Goal: Navigation & Orientation: Find specific page/section

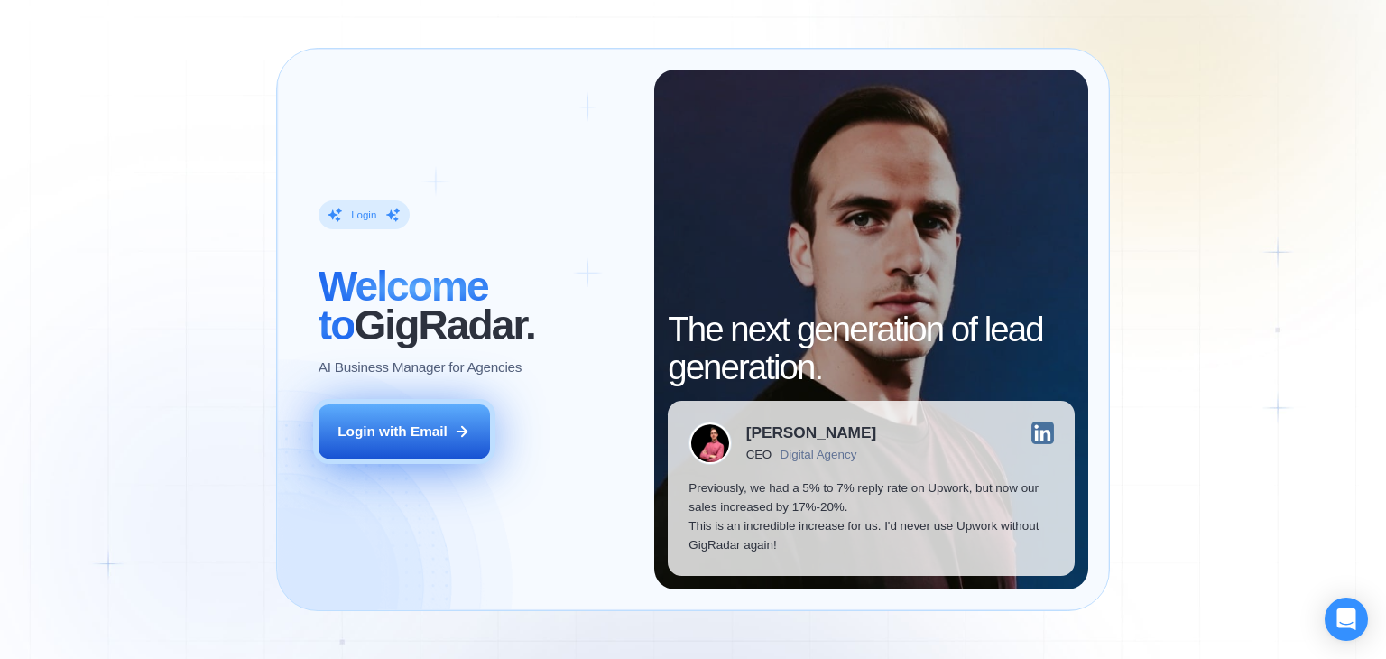
click at [463, 431] on icon at bounding box center [462, 431] width 16 height 16
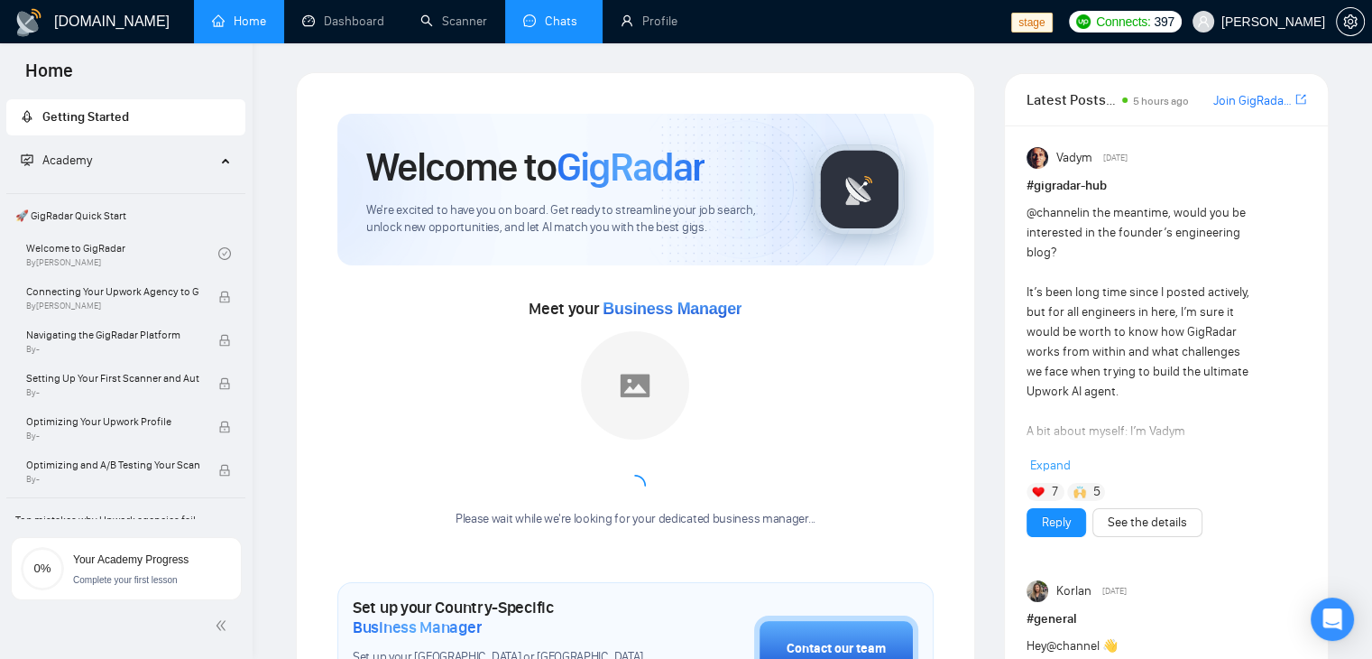
click at [555, 29] on link "Chats" at bounding box center [553, 21] width 61 height 15
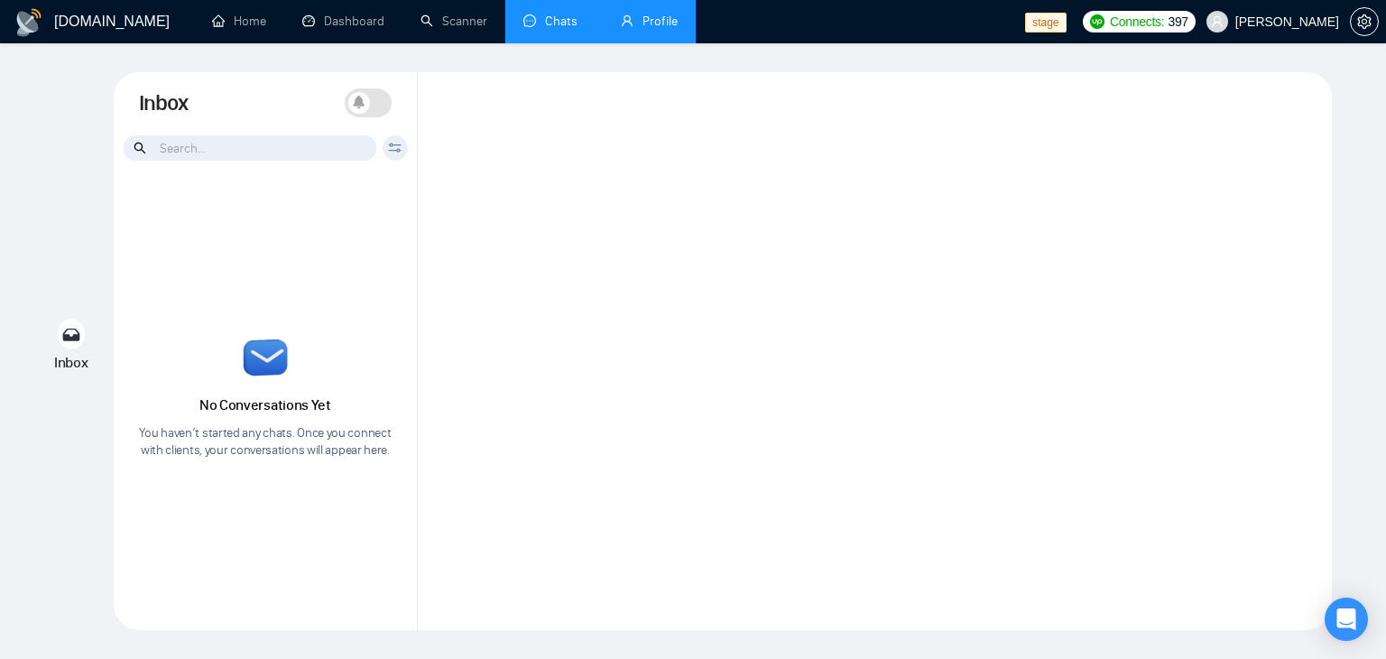
click at [650, 29] on link "Profile" at bounding box center [649, 21] width 57 height 15
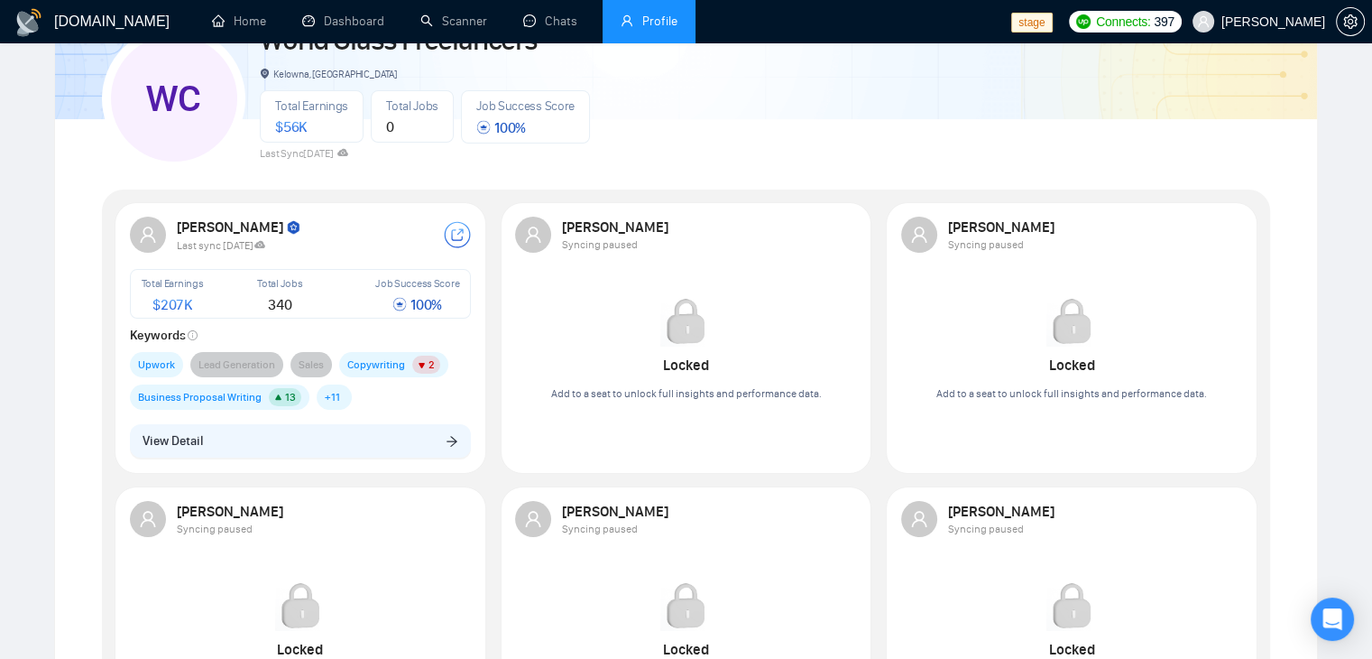
scroll to position [271, 0]
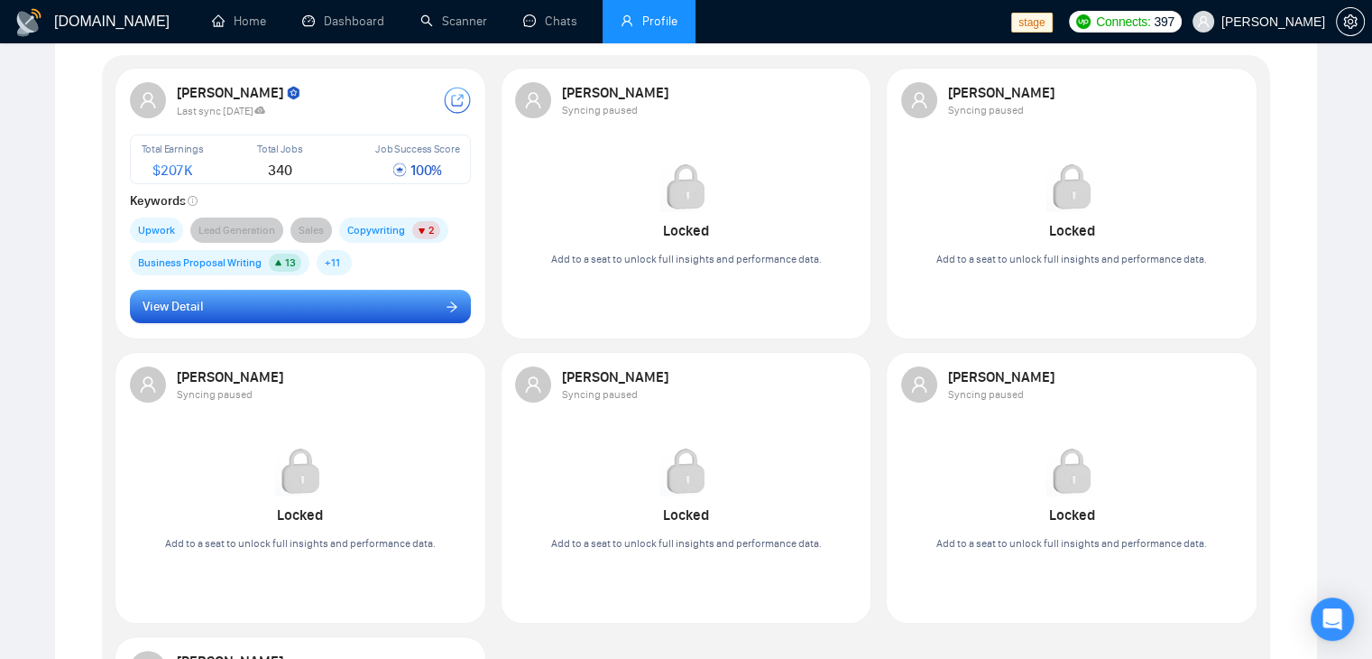
click at [383, 311] on button "View Detail" at bounding box center [301, 307] width 342 height 34
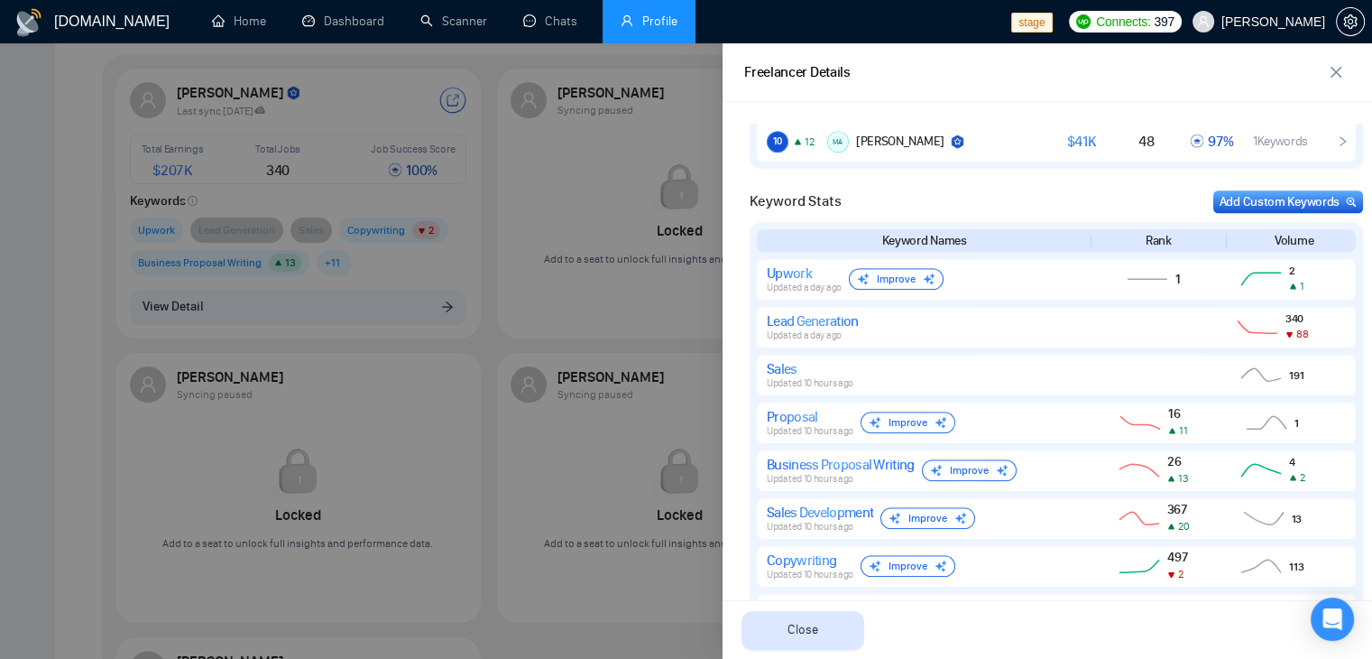
scroll to position [1443, 0]
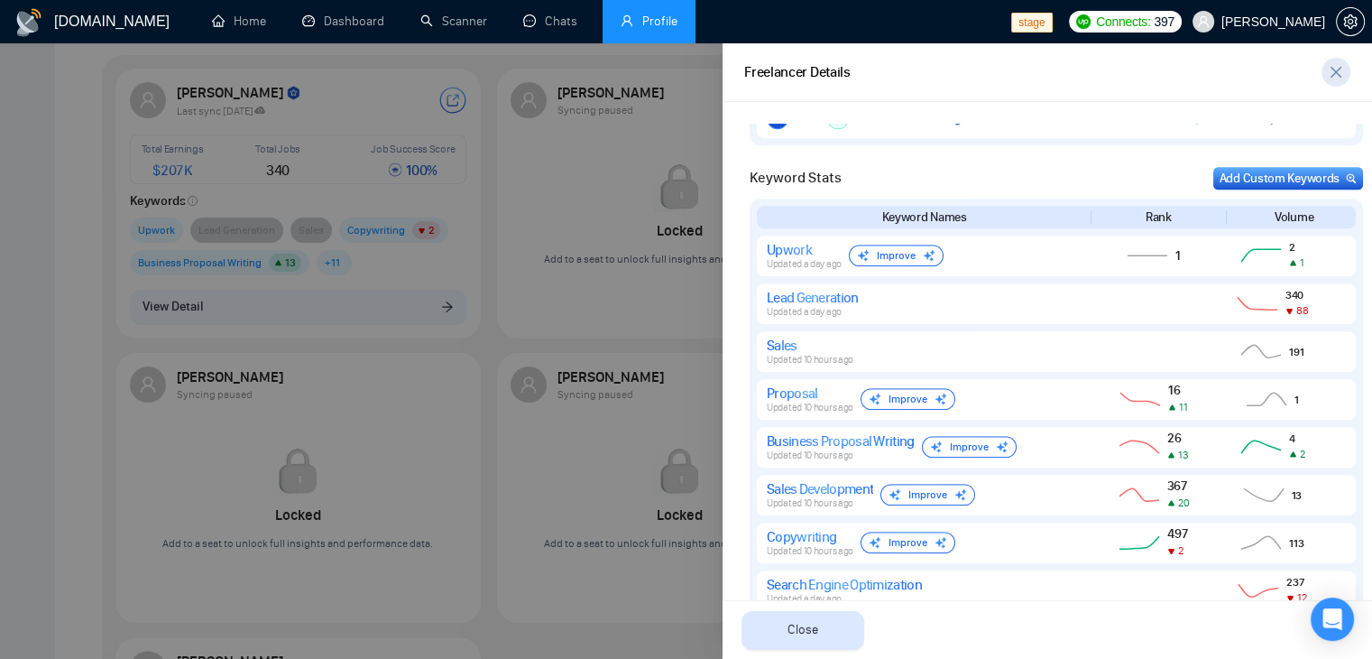
click at [1345, 75] on span "close" at bounding box center [1336, 72] width 27 height 14
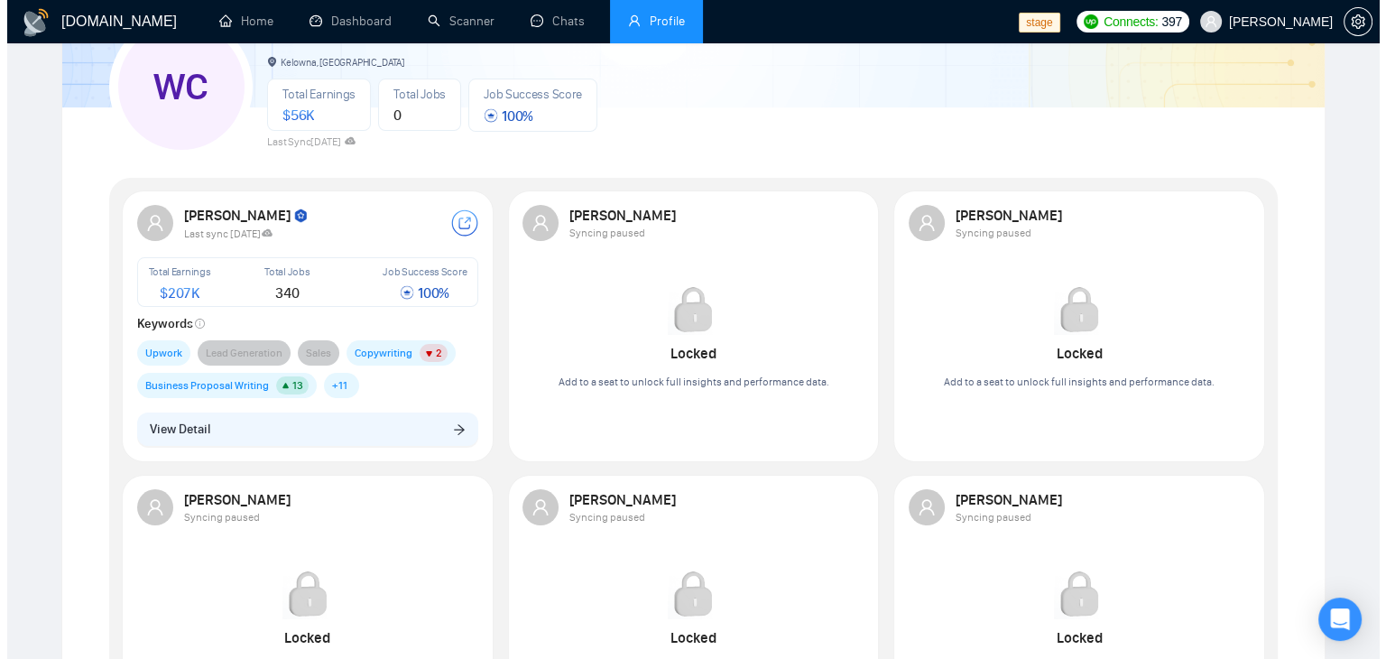
scroll to position [0, 0]
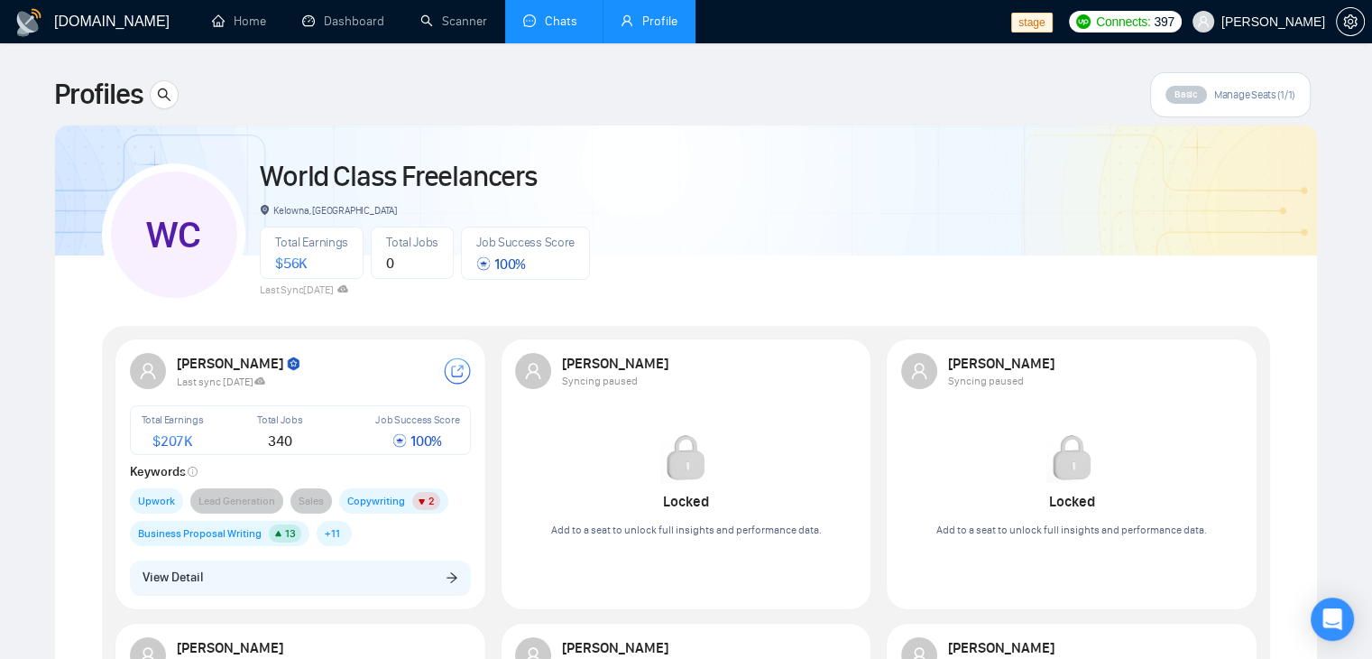
click at [544, 19] on link "Chats" at bounding box center [553, 21] width 61 height 15
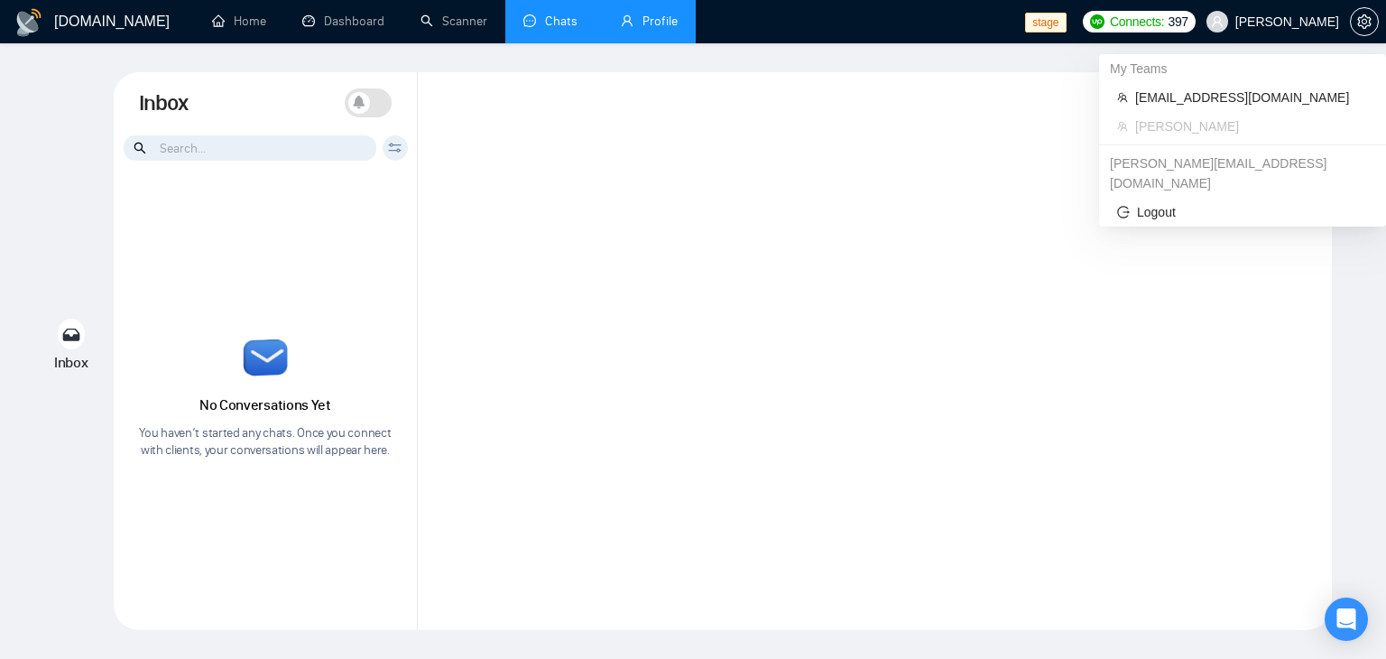
click at [1304, 22] on span "[PERSON_NAME]" at bounding box center [1287, 22] width 104 height 0
